Goal: Task Accomplishment & Management: Use online tool/utility

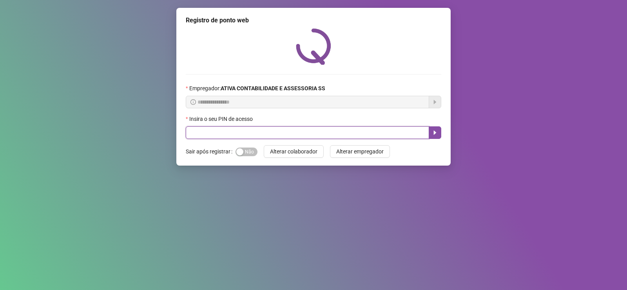
click at [236, 133] on input "text" at bounding box center [307, 132] width 243 height 13
type input "*****"
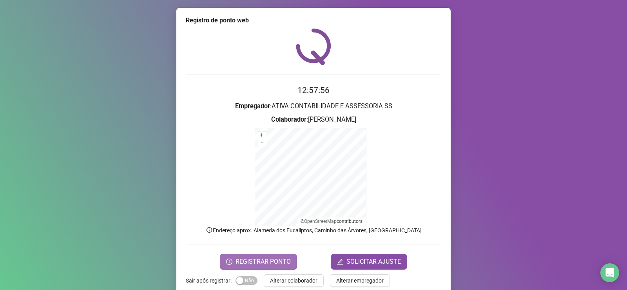
click at [265, 263] on span "REGISTRAR PONTO" at bounding box center [263, 261] width 55 height 9
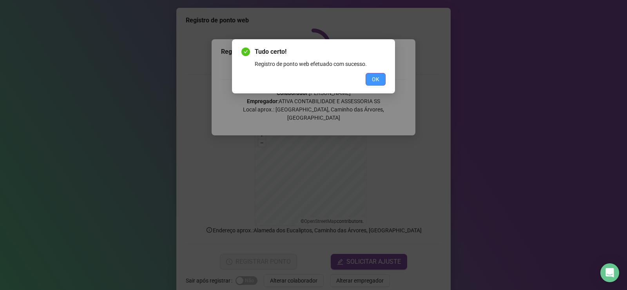
click at [375, 80] on span "OK" at bounding box center [375, 79] width 7 height 9
